Goal: Check status: Check status

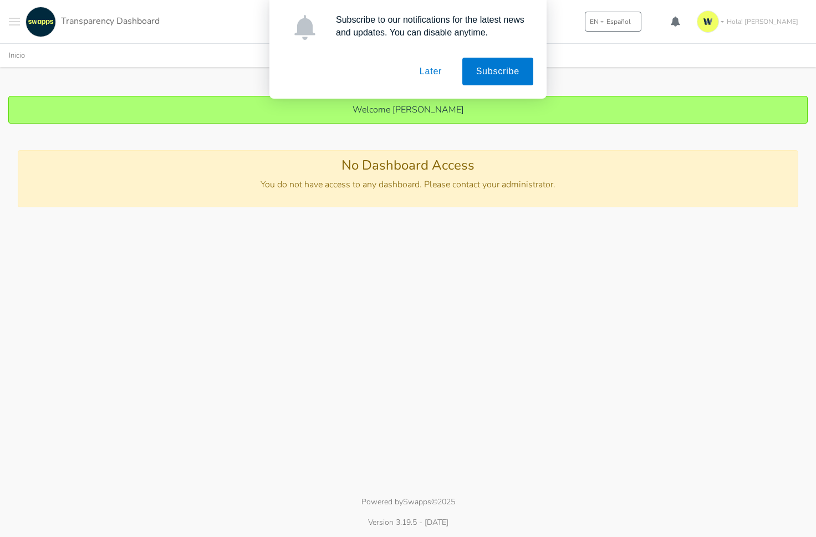
click at [438, 75] on button "Later" at bounding box center [431, 72] width 50 height 28
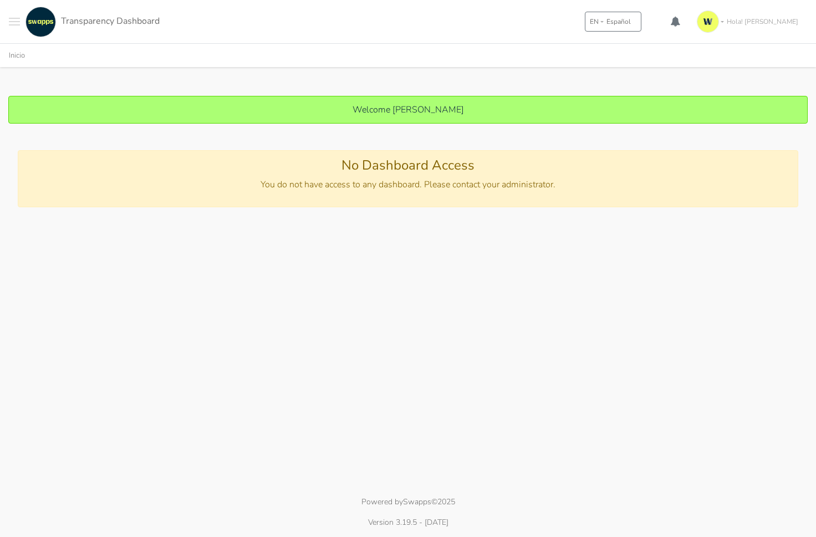
click at [12, 17] on button "Toggle navigation menu" at bounding box center [14, 22] width 11 height 30
click at [40, 54] on span "Mis Contratos" at bounding box center [54, 60] width 49 height 12
click at [173, 59] on span "2025-13 [DOMAIN_NAME]" at bounding box center [166, 61] width 110 height 12
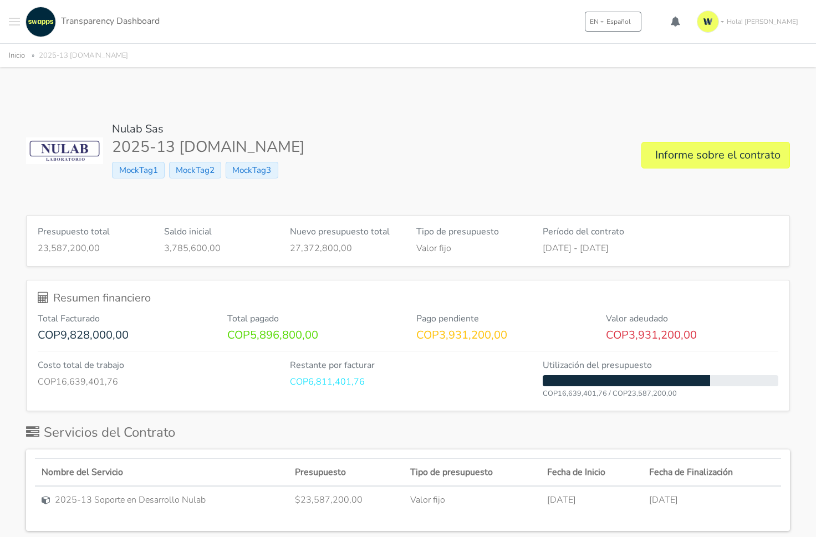
click at [77, 22] on span "Transparency Dashboard" at bounding box center [110, 21] width 99 height 12
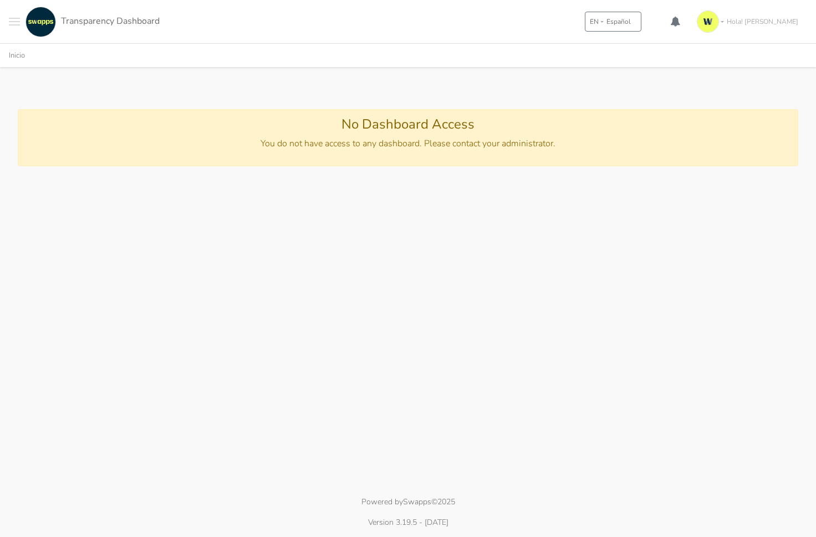
click at [12, 21] on span "Toggle navigation menu" at bounding box center [14, 21] width 11 height 1
click at [40, 62] on span "Mis Contratos" at bounding box center [54, 60] width 49 height 12
click at [164, 57] on span "2025-13 [DOMAIN_NAME]" at bounding box center [166, 61] width 110 height 12
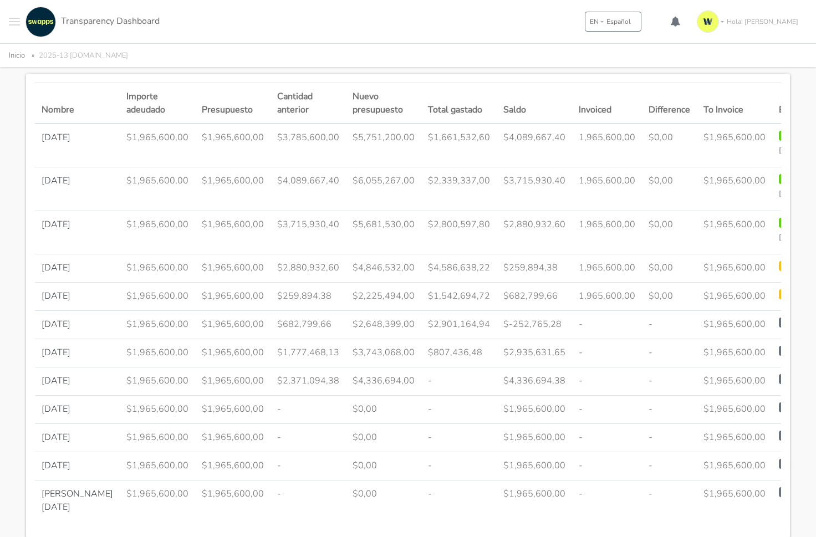
scroll to position [383, 0]
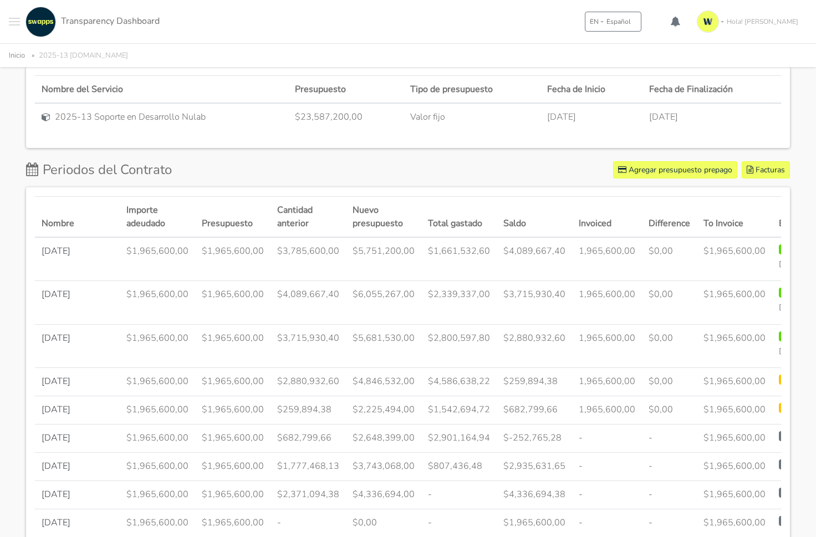
click at [779, 441] on span "Factura pendiente" at bounding box center [812, 436] width 67 height 10
click at [779, 413] on span "Facturado - No pagado" at bounding box center [820, 408] width 83 height 10
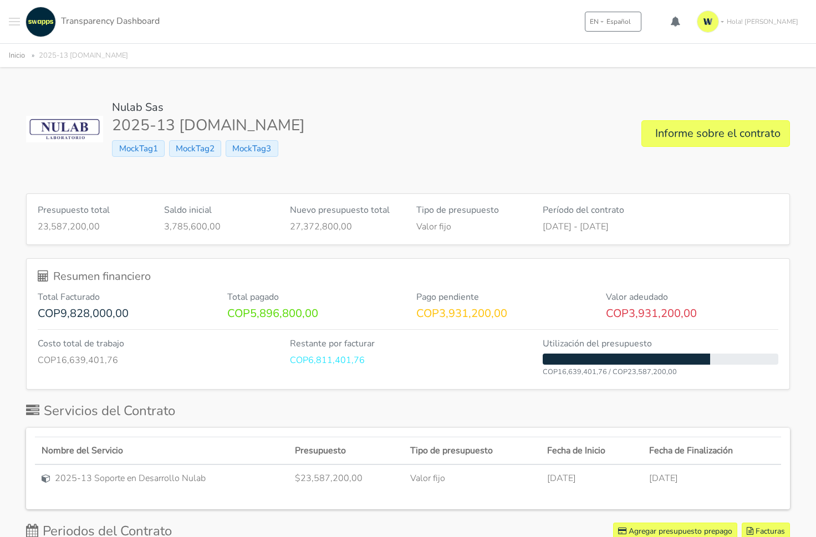
scroll to position [0, 0]
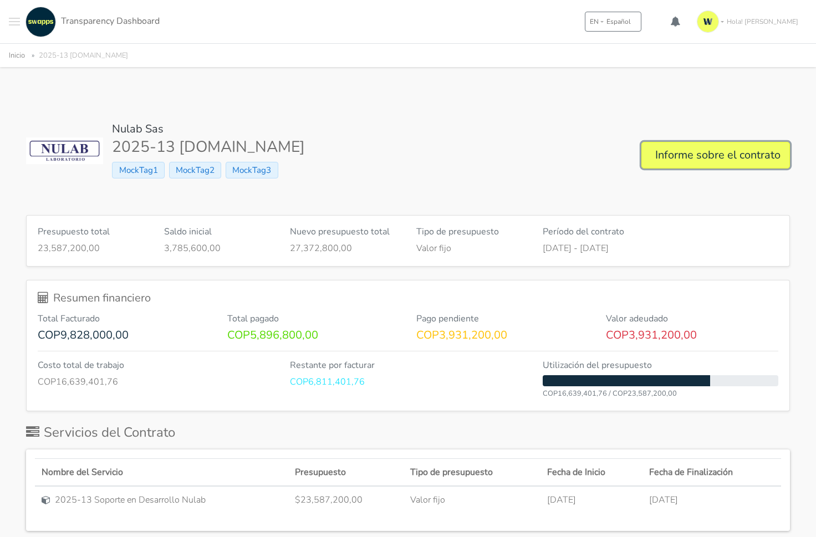
click at [723, 150] on link "Informe sobre el contrato" at bounding box center [716, 155] width 149 height 27
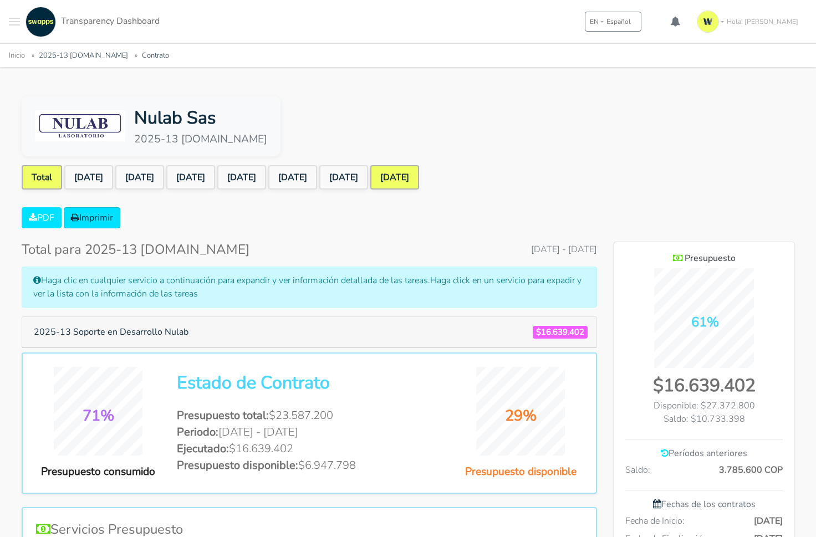
click at [419, 172] on link "[DATE]" at bounding box center [394, 177] width 49 height 24
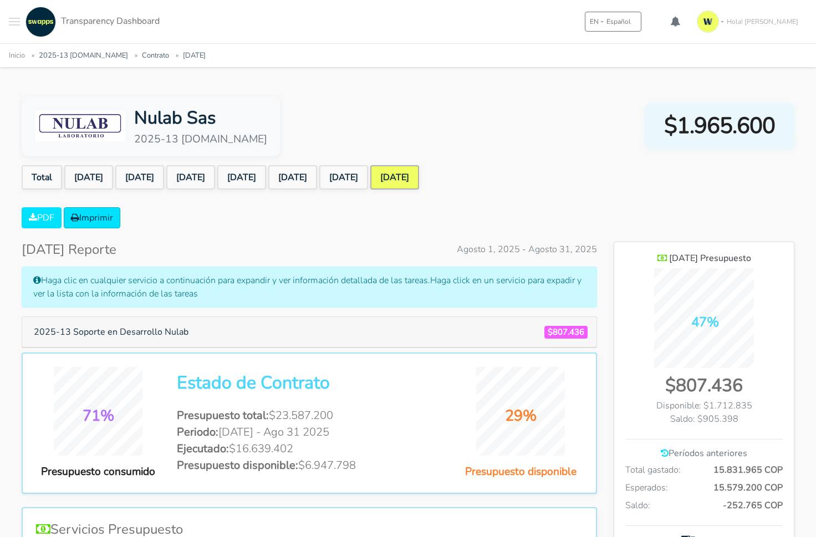
scroll to position [833, 180]
click at [37, 177] on link "Total" at bounding box center [42, 177] width 40 height 24
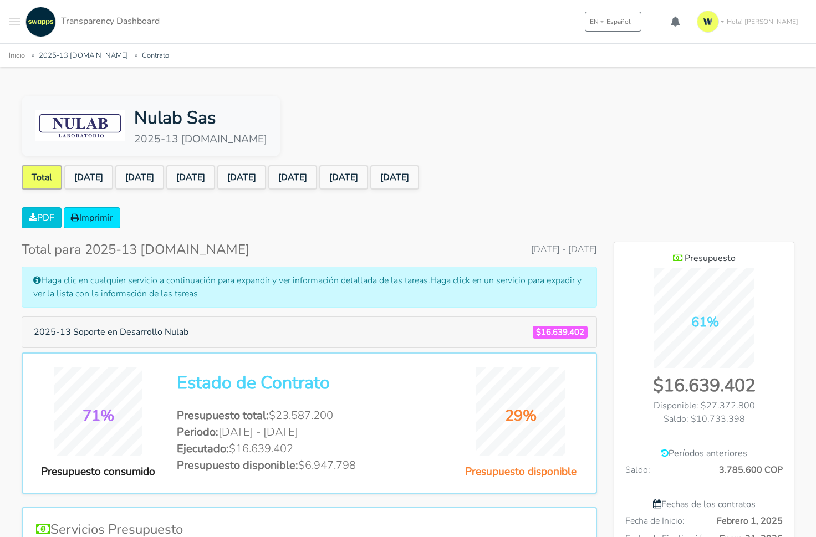
scroll to position [833, 180]
click at [53, 225] on link "PDF" at bounding box center [42, 217] width 40 height 21
click at [111, 49] on ul "Inicio 2025-13 lims.nulab.com.co Contrato" at bounding box center [408, 55] width 799 height 14
click at [108, 55] on link "2025-13 [DOMAIN_NAME]" at bounding box center [83, 55] width 89 height 10
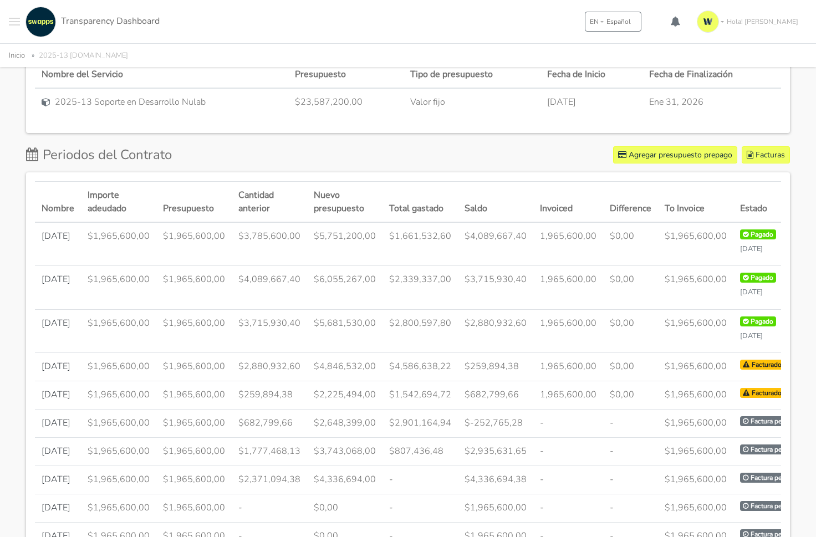
scroll to position [307, 0]
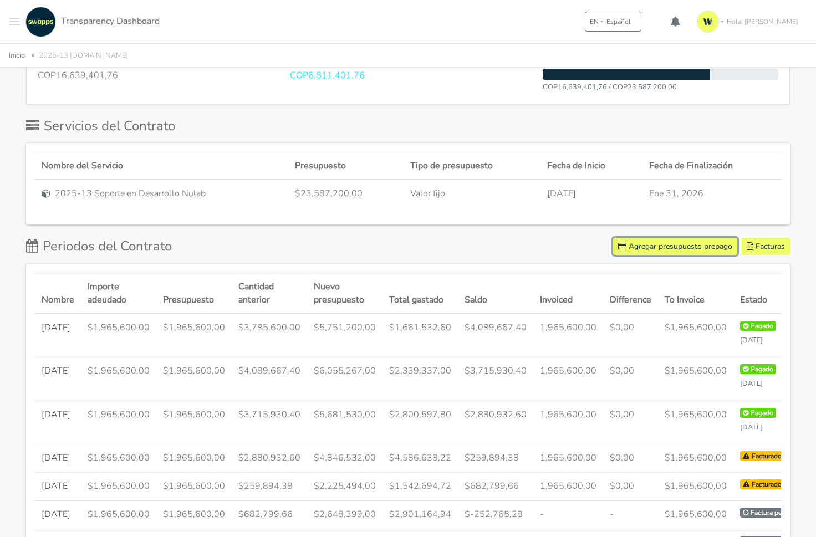
click at [672, 245] on button "Agregar presupuesto prepago" at bounding box center [675, 246] width 124 height 17
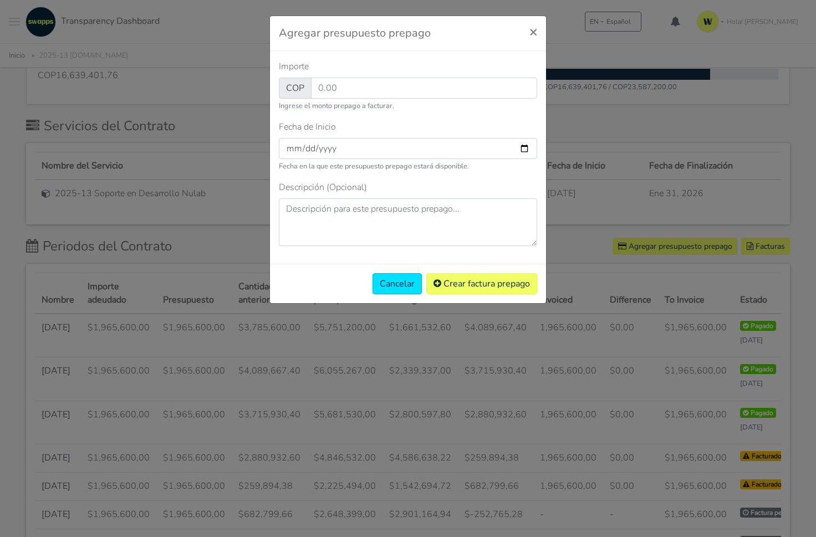
type input "[DATE]"
click at [534, 30] on span "×" at bounding box center [534, 32] width 8 height 18
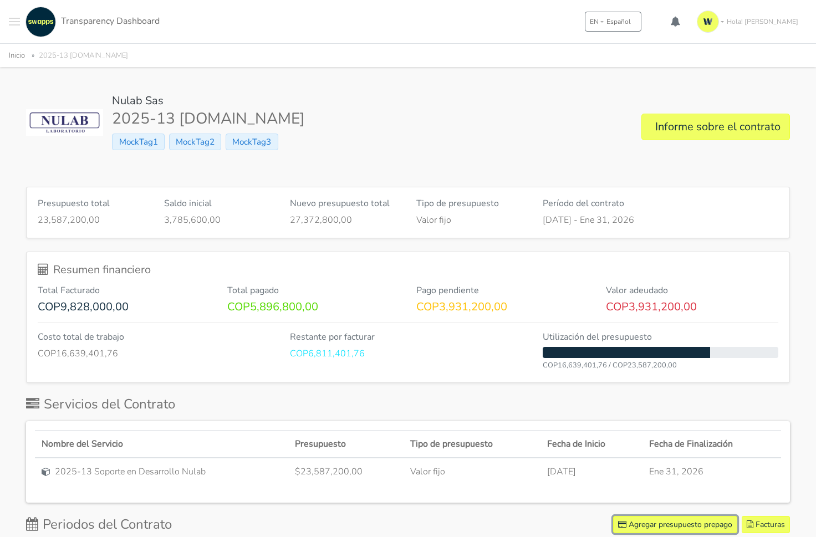
scroll to position [0, 0]
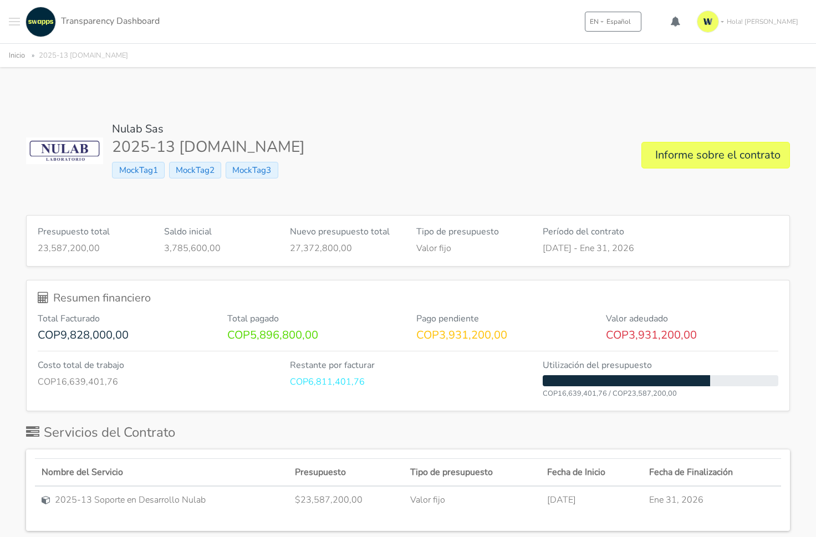
click at [521, 165] on div "Nulab Sas 2025-13 [DOMAIN_NAME] MockTag1 MockTag2 MockTag3 Informe sobre el con…" at bounding box center [408, 156] width 764 height 66
click at [770, 159] on link "Informe sobre el contrato" at bounding box center [716, 155] width 149 height 27
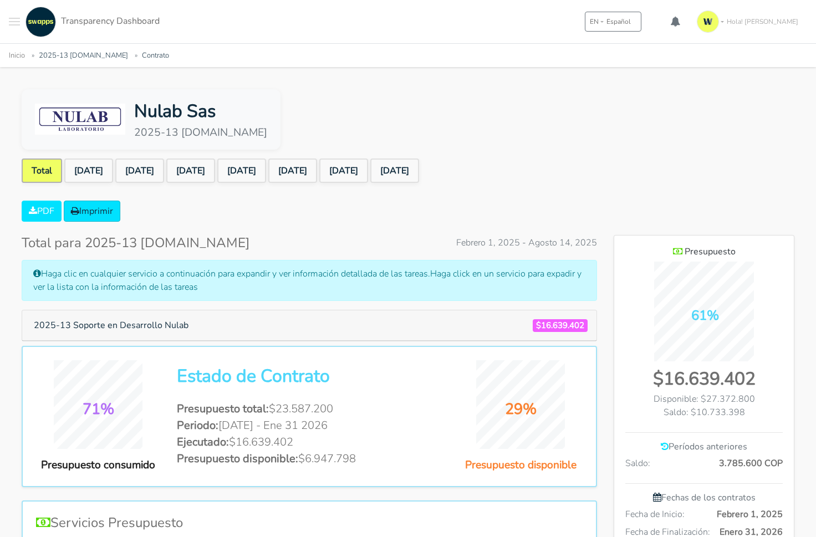
scroll to position [8, 0]
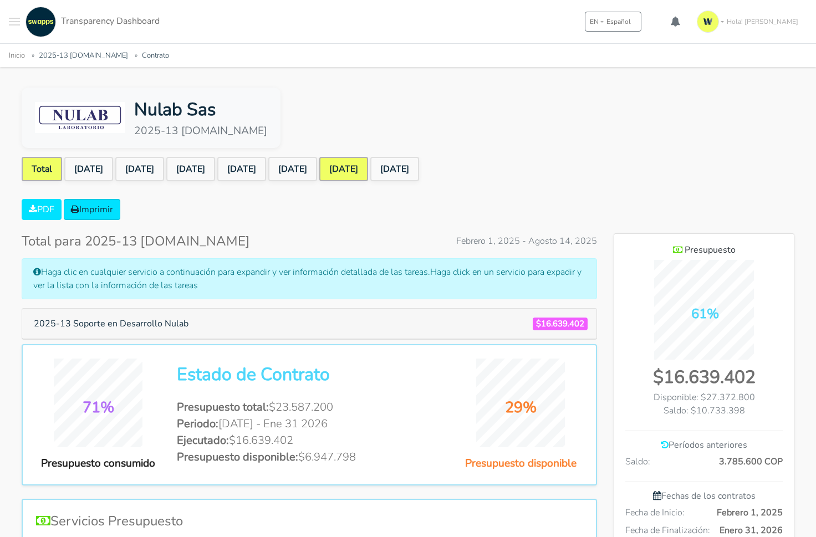
click at [368, 169] on link "[DATE]" at bounding box center [343, 169] width 49 height 24
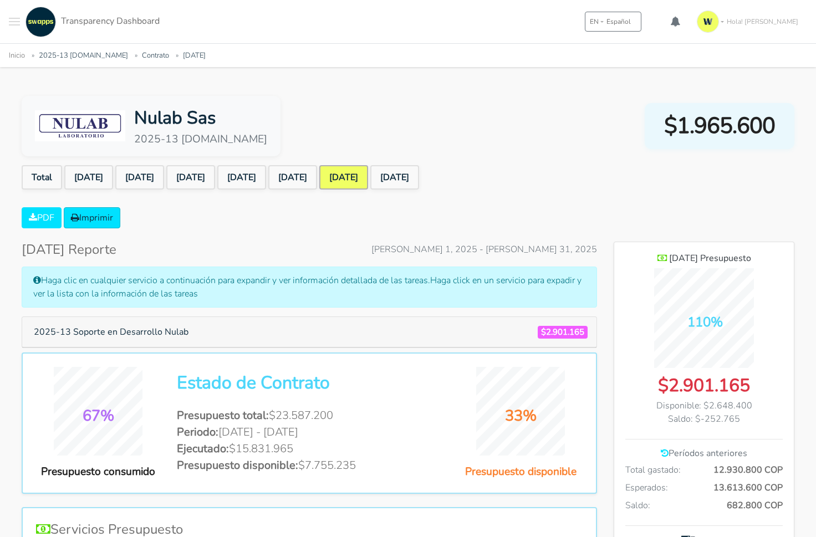
scroll to position [834, 180]
click at [30, 176] on link "Total" at bounding box center [42, 177] width 40 height 24
